Goal: Check status: Check status

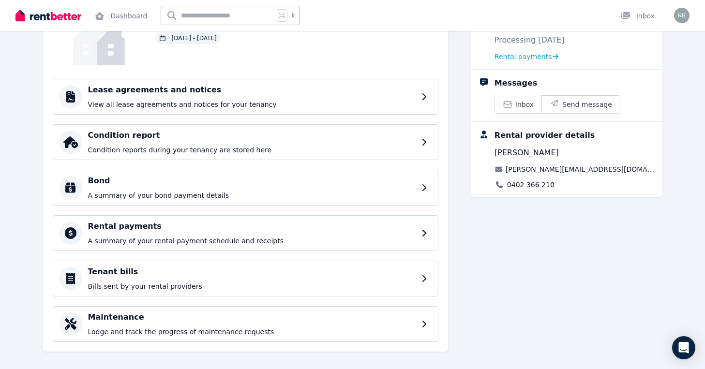
scroll to position [107, 0]
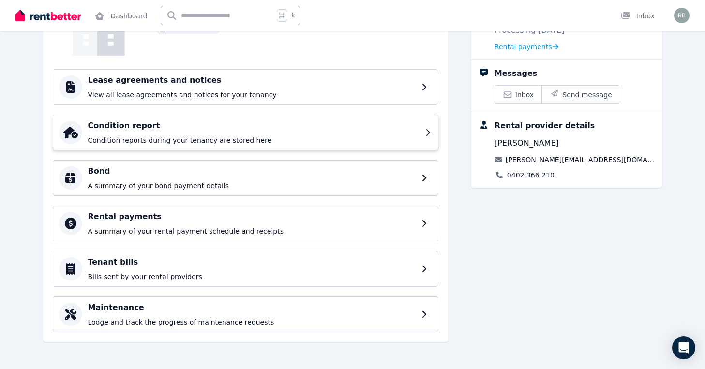
click at [256, 141] on p "Condition reports during your tenancy are stored here" at bounding box center [254, 141] width 332 height 10
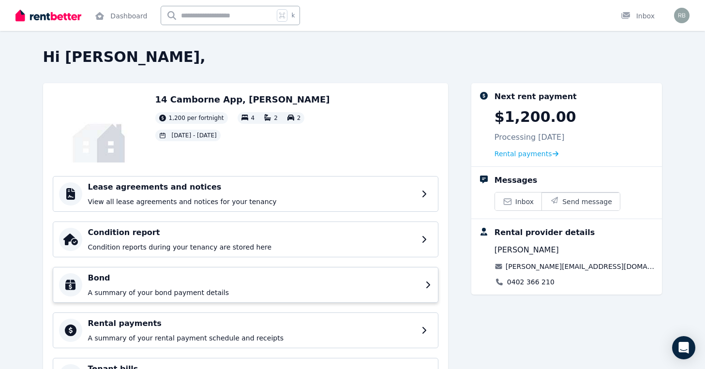
click at [160, 291] on p "A summary of your bond payment details" at bounding box center [254, 293] width 332 height 10
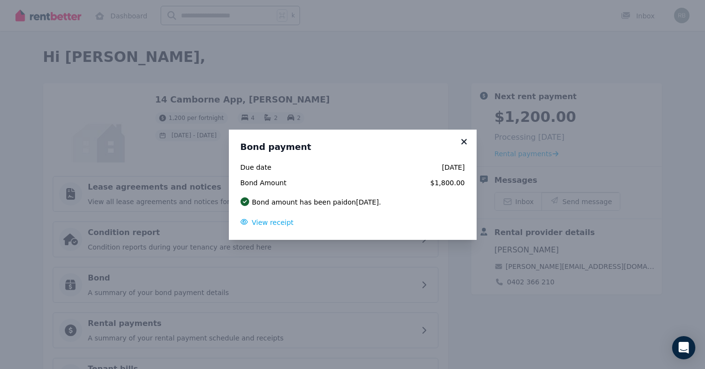
click at [465, 139] on icon at bounding box center [465, 142] width 10 height 9
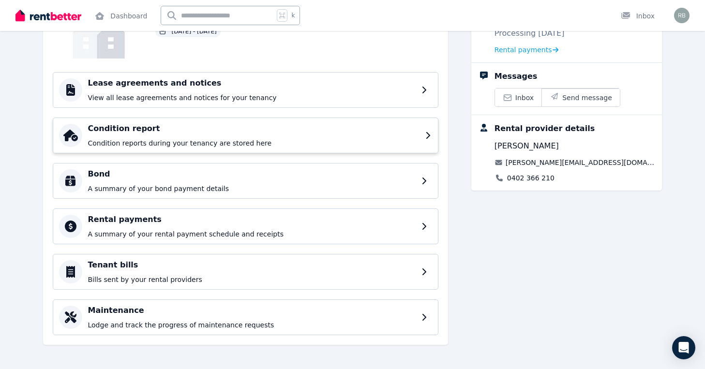
scroll to position [107, 0]
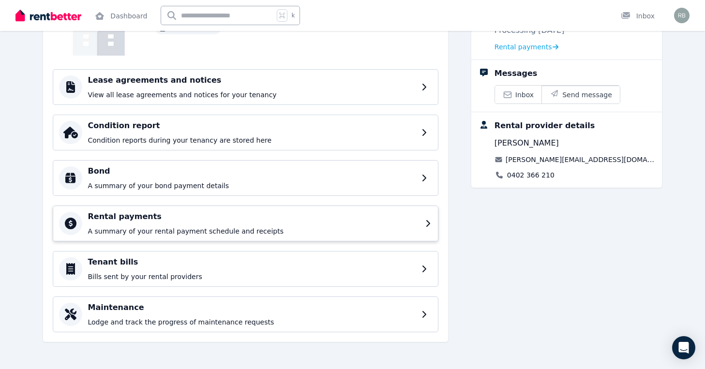
click at [233, 231] on p "A summary of your rental payment schedule and receipts" at bounding box center [254, 232] width 332 height 10
